Goal: Transaction & Acquisition: Download file/media

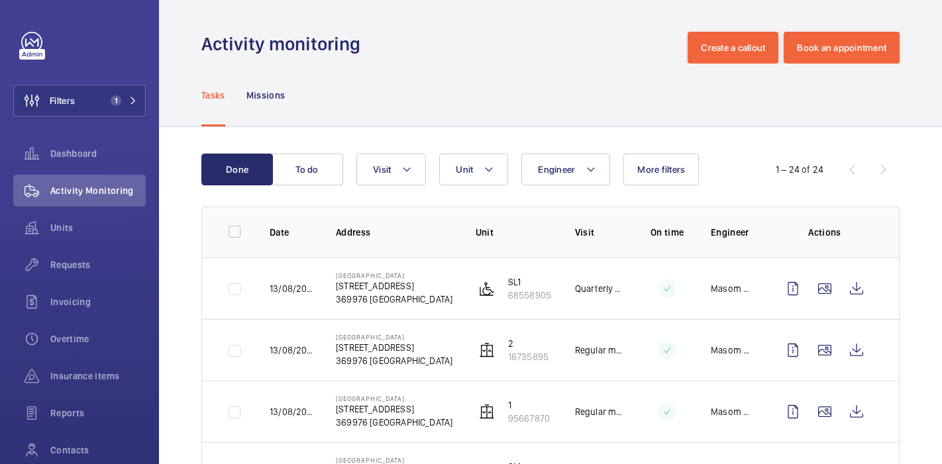
click at [51, 117] on div "Filters 1 Dashboard Activity Monitoring Units Requests Invoicing Overtime Insur…" at bounding box center [79, 270] width 133 height 477
click at [62, 103] on span "Filters" at bounding box center [62, 100] width 25 height 13
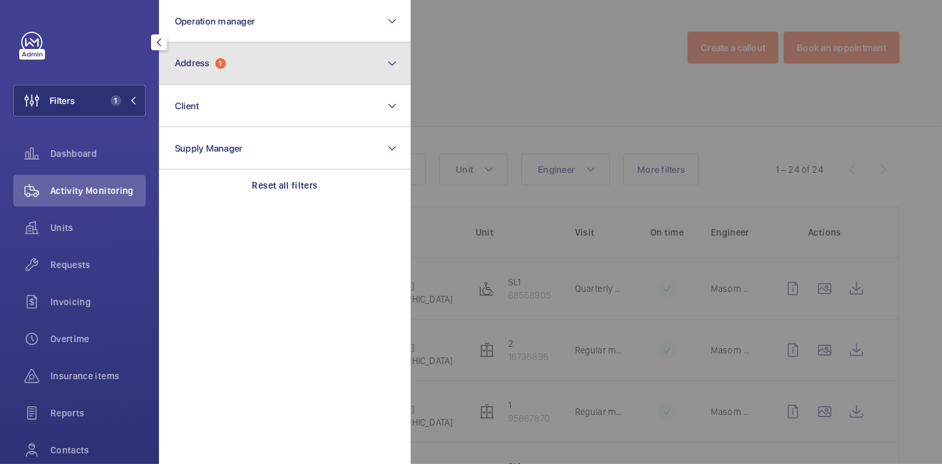
click at [250, 77] on button "Address 1" at bounding box center [285, 63] width 252 height 42
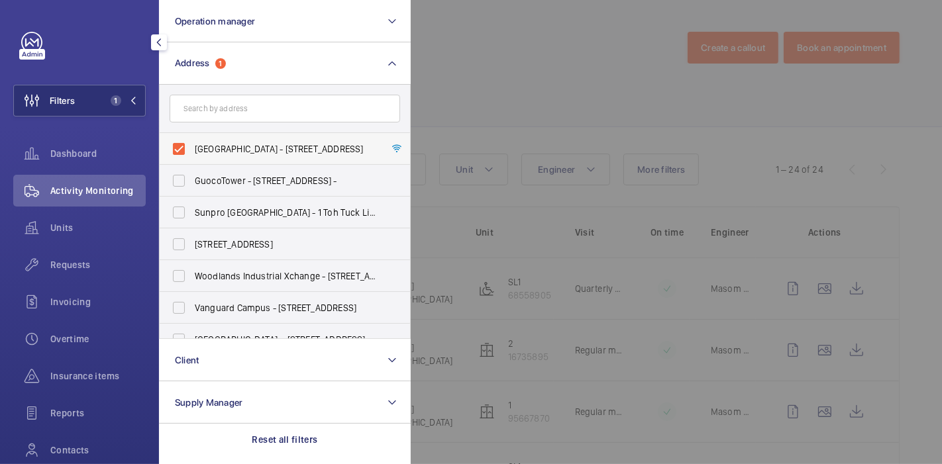
click at [180, 150] on label "[GEOGRAPHIC_DATA] - [STREET_ADDRESS]" at bounding box center [275, 149] width 231 height 32
click at [180, 150] on input "[GEOGRAPHIC_DATA] - [STREET_ADDRESS]" at bounding box center [179, 149] width 27 height 27
checkbox input "false"
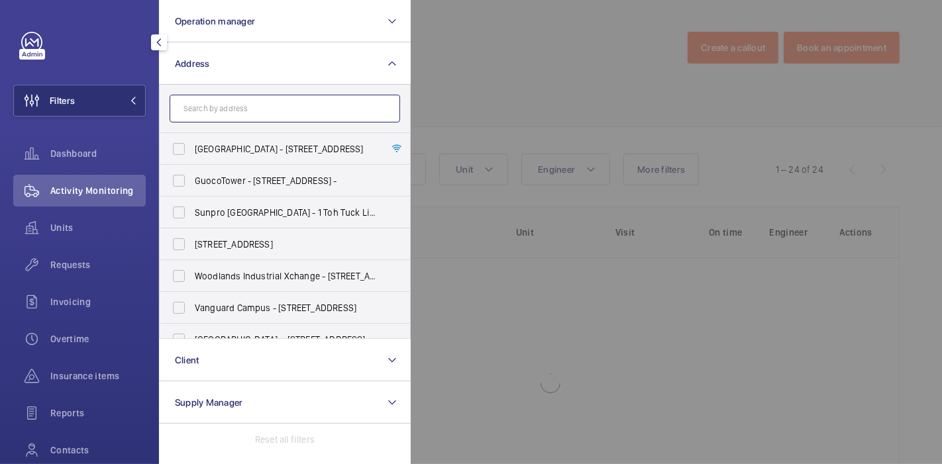
click at [242, 101] on input "text" at bounding box center [285, 109] width 231 height 28
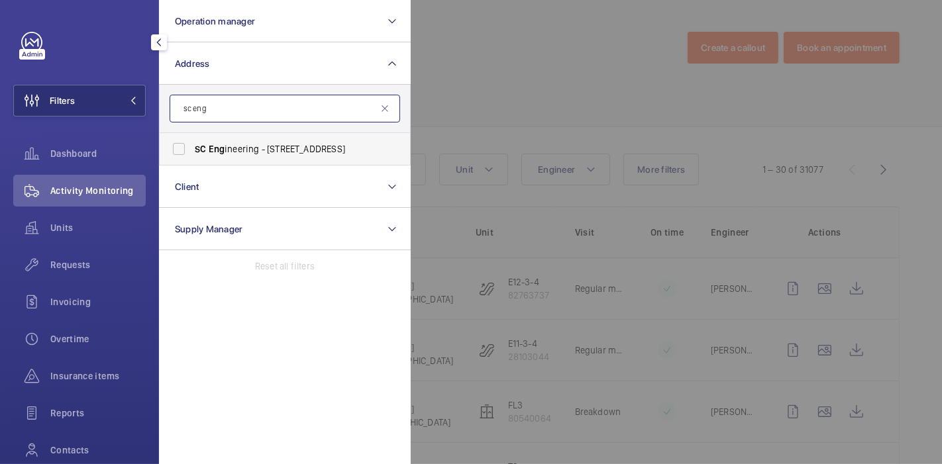
type input "sc eng"
click at [180, 146] on label "SC Eng ineering - [STREET_ADDRESS]" at bounding box center [275, 149] width 231 height 32
click at [180, 146] on input "SC Eng ineering - [STREET_ADDRESS]" at bounding box center [179, 149] width 27 height 27
checkbox input "true"
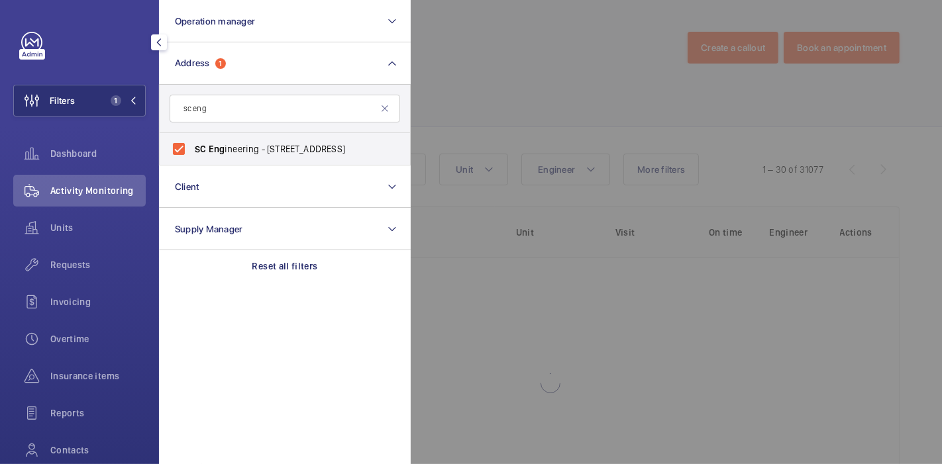
click at [452, 82] on div at bounding box center [882, 232] width 942 height 464
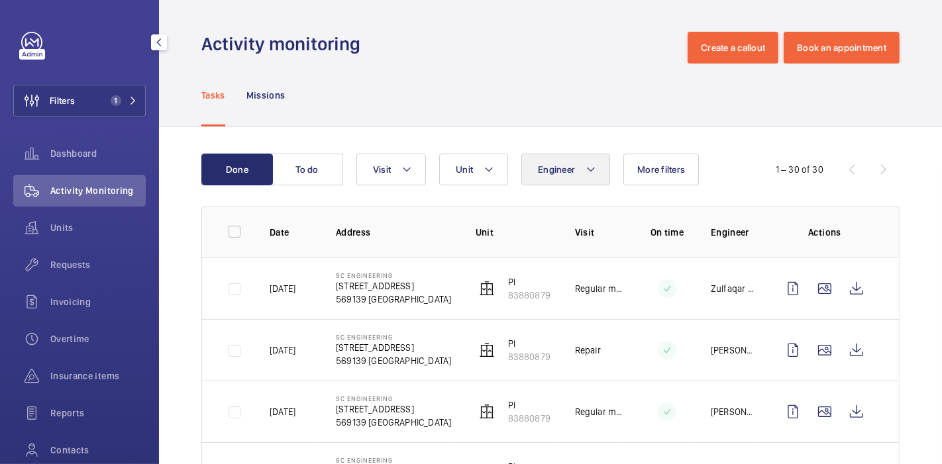
scroll to position [151, 0]
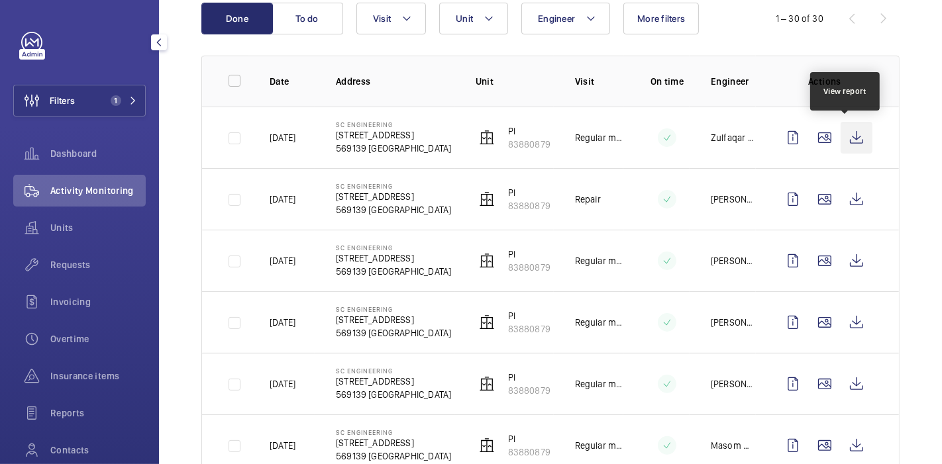
click at [844, 138] on wm-front-icon-button at bounding box center [857, 138] width 32 height 32
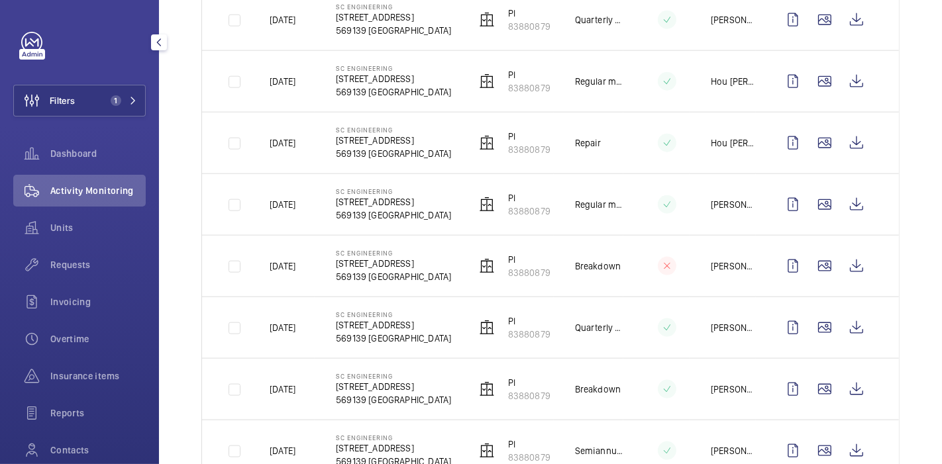
scroll to position [1665, 0]
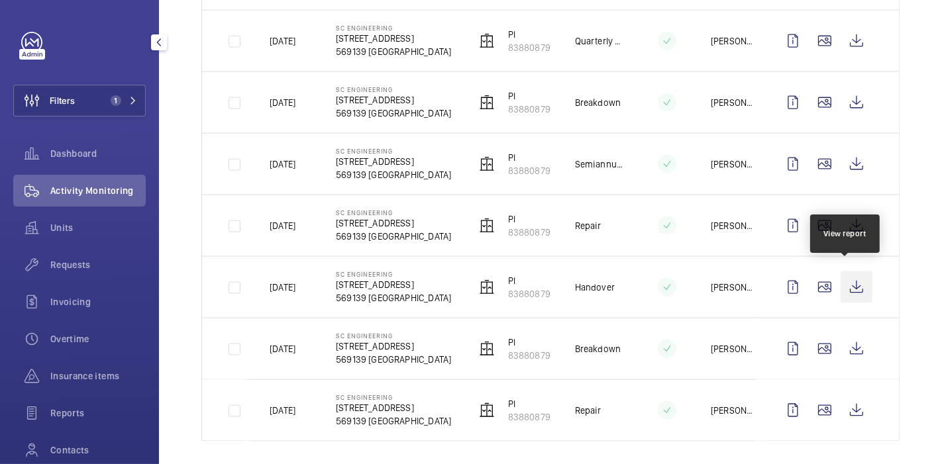
click at [841, 281] on wm-front-icon-button at bounding box center [857, 288] width 32 height 32
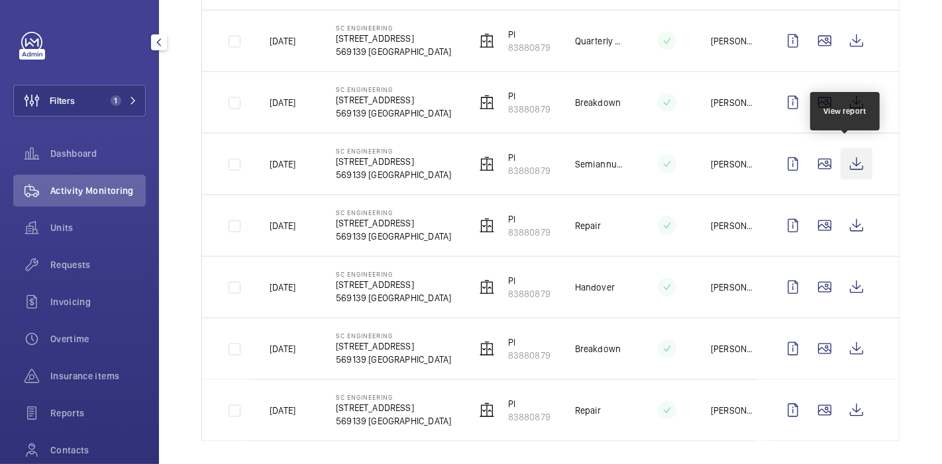
click at [847, 167] on wm-front-icon-button at bounding box center [857, 164] width 32 height 32
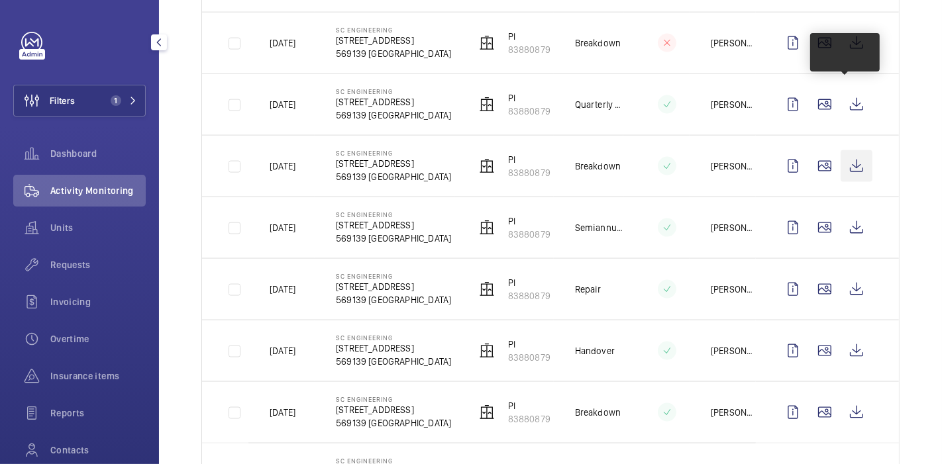
scroll to position [1539, 0]
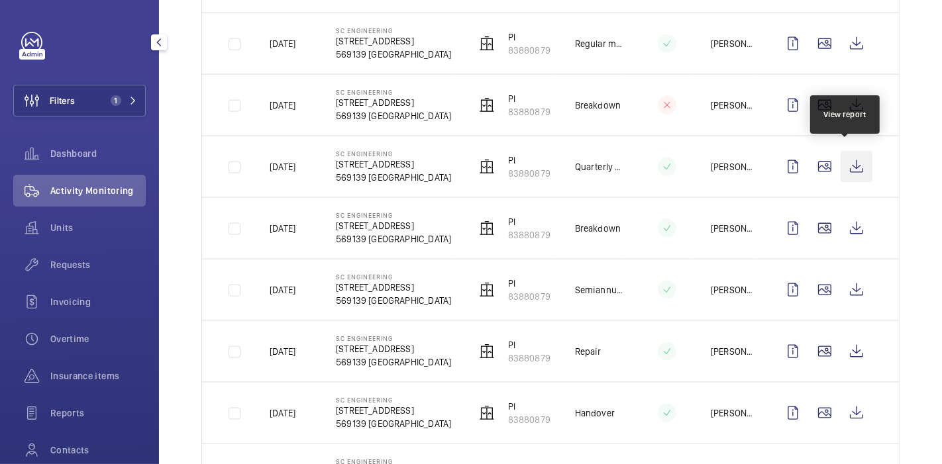
click at [853, 164] on wm-front-icon-button at bounding box center [857, 167] width 32 height 32
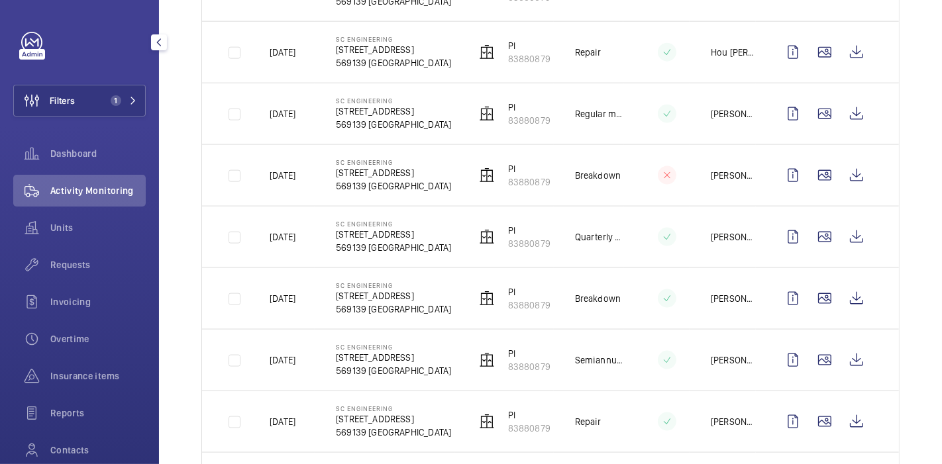
scroll to position [1407, 0]
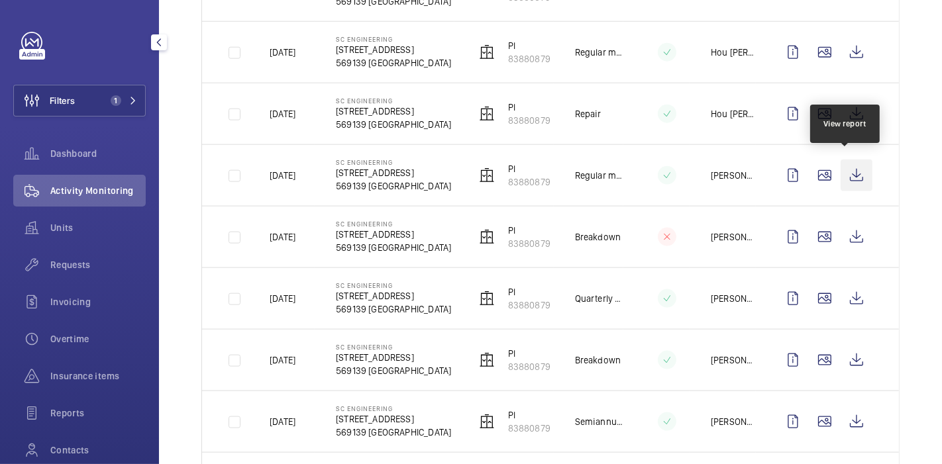
click at [847, 171] on wm-front-icon-button at bounding box center [857, 176] width 32 height 32
